Goal: Book appointment/travel/reservation

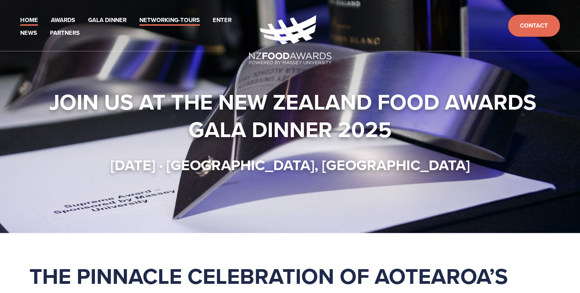
click at [174, 22] on link "Networking-Tours" at bounding box center [169, 20] width 61 height 11
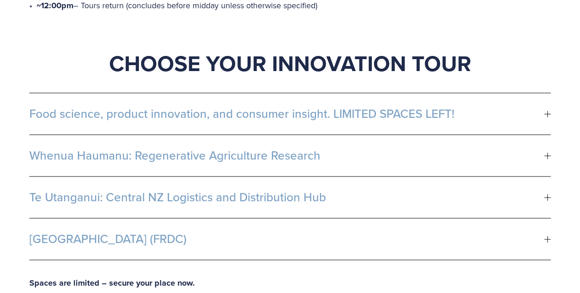
scroll to position [547, 0]
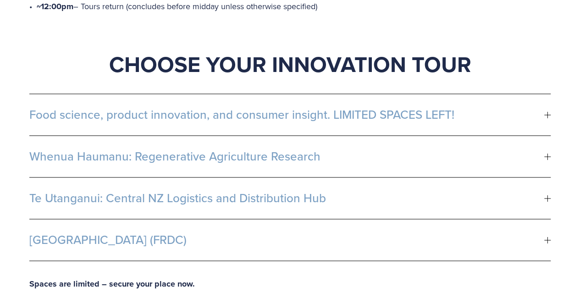
click at [266, 108] on span "Food science, product innovation, and consumer insight. LIMITED SPACES LEFT!" at bounding box center [286, 115] width 515 height 14
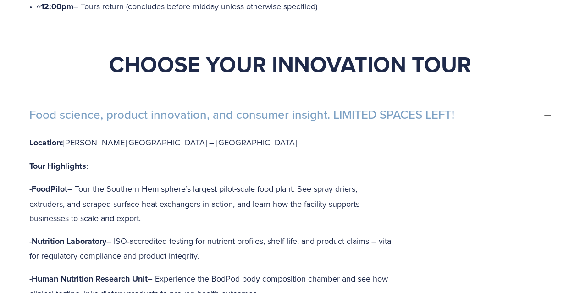
click at [265, 108] on span "Food science, product innovation, and consumer insight. LIMITED SPACES LEFT!" at bounding box center [286, 115] width 515 height 14
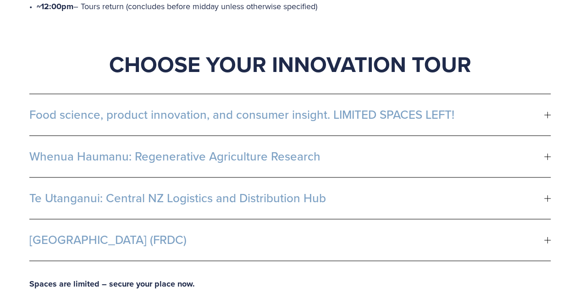
click at [246, 149] on span "Whenua Haumanu: Regenerative Agriculture Research" at bounding box center [286, 156] width 515 height 14
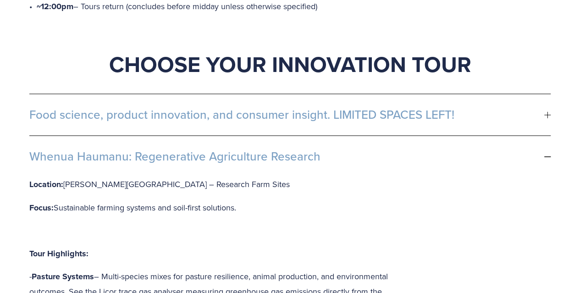
click at [246, 149] on span "Whenua Haumanu: Regenerative Agriculture Research" at bounding box center [286, 156] width 515 height 14
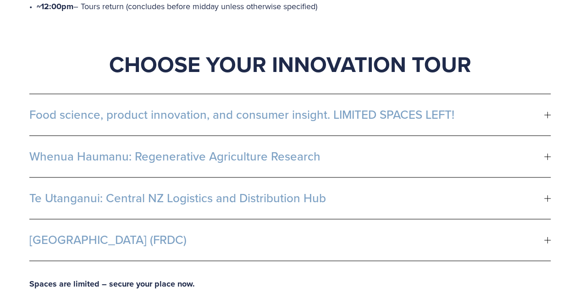
click at [182, 233] on span "Fonterra R&D Centre (FRDC)" at bounding box center [286, 240] width 515 height 14
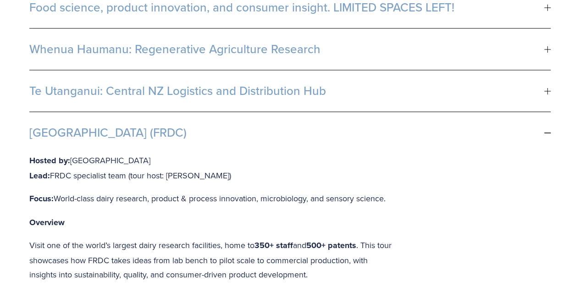
scroll to position [639, 0]
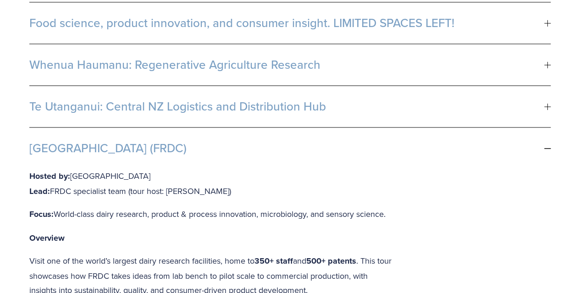
click at [142, 129] on button "Fonterra R&D Centre (FRDC)" at bounding box center [289, 147] width 521 height 41
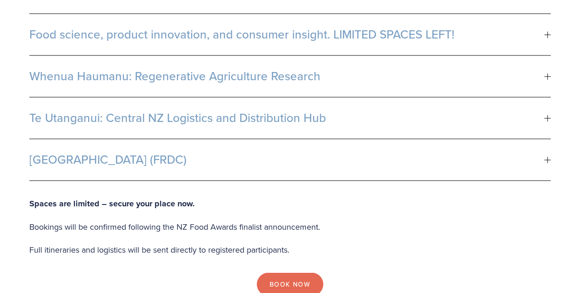
scroll to position [627, 0]
